Goal: Transaction & Acquisition: Obtain resource

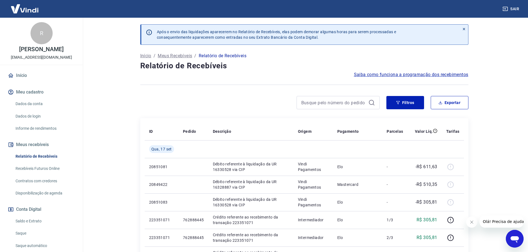
click at [470, 219] on button "Fechar mensagem da empresa" at bounding box center [471, 222] width 11 height 11
click at [415, 104] on button "Filtros" at bounding box center [405, 102] width 38 height 13
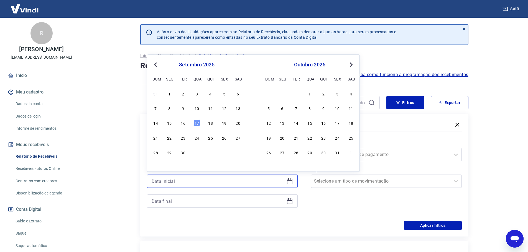
click at [189, 183] on input at bounding box center [218, 181] width 132 height 8
click at [168, 123] on div "15" at bounding box center [169, 123] width 7 height 7
type input "[DATE]"
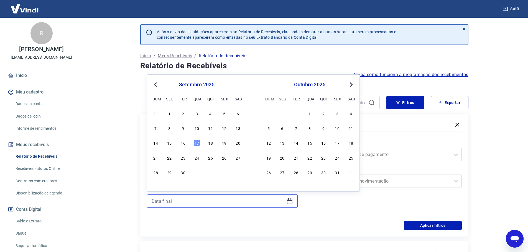
click at [170, 202] on input at bounding box center [218, 201] width 132 height 8
click at [198, 144] on div "17" at bounding box center [196, 143] width 7 height 7
type input "[DATE]"
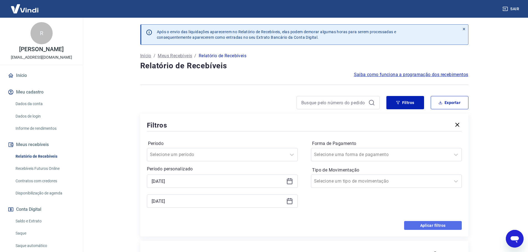
click at [420, 222] on button "Aplicar filtros" at bounding box center [433, 225] width 58 height 9
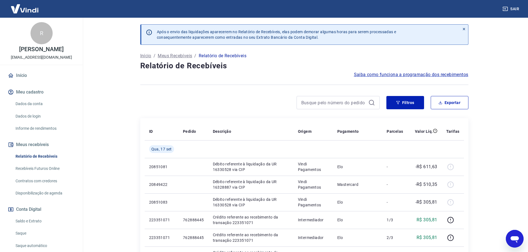
click at [465, 31] on span at bounding box center [464, 29] width 4 height 4
click at [463, 27] on icon at bounding box center [464, 29] width 4 height 4
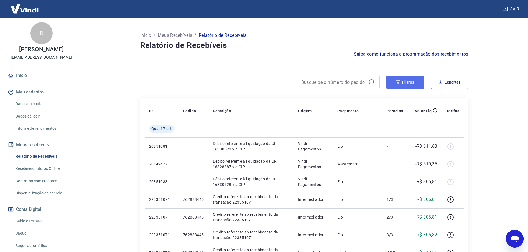
click at [413, 84] on button "Filtros" at bounding box center [405, 82] width 38 height 13
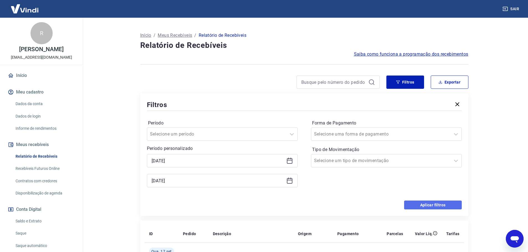
click at [435, 204] on button "Aplicar filtros" at bounding box center [433, 205] width 58 height 9
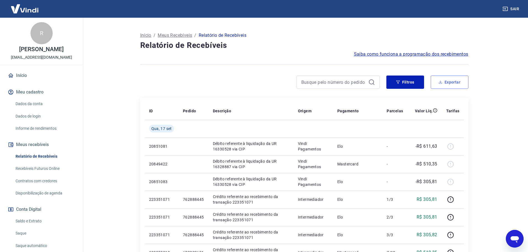
click at [458, 87] on button "Exportar" at bounding box center [450, 82] width 38 height 13
type input "[DATE]"
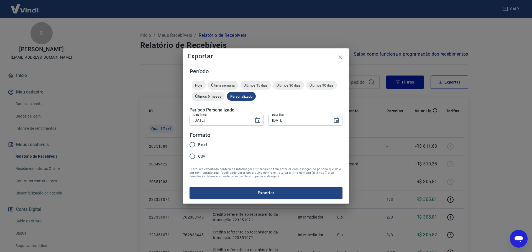
click at [201, 146] on span "Excel" at bounding box center [202, 145] width 9 height 6
click at [198, 146] on input "Excel" at bounding box center [193, 145] width 12 height 12
radio input "true"
click at [238, 190] on button "Exportar" at bounding box center [266, 193] width 153 height 12
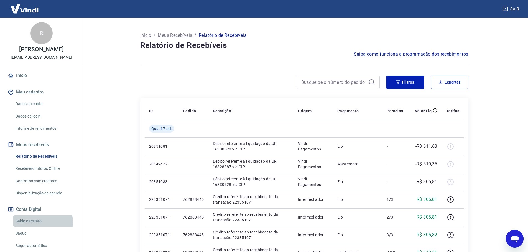
click at [31, 227] on link "Saldo e Extrato" at bounding box center [44, 221] width 63 height 11
